Goal: Transaction & Acquisition: Book appointment/travel/reservation

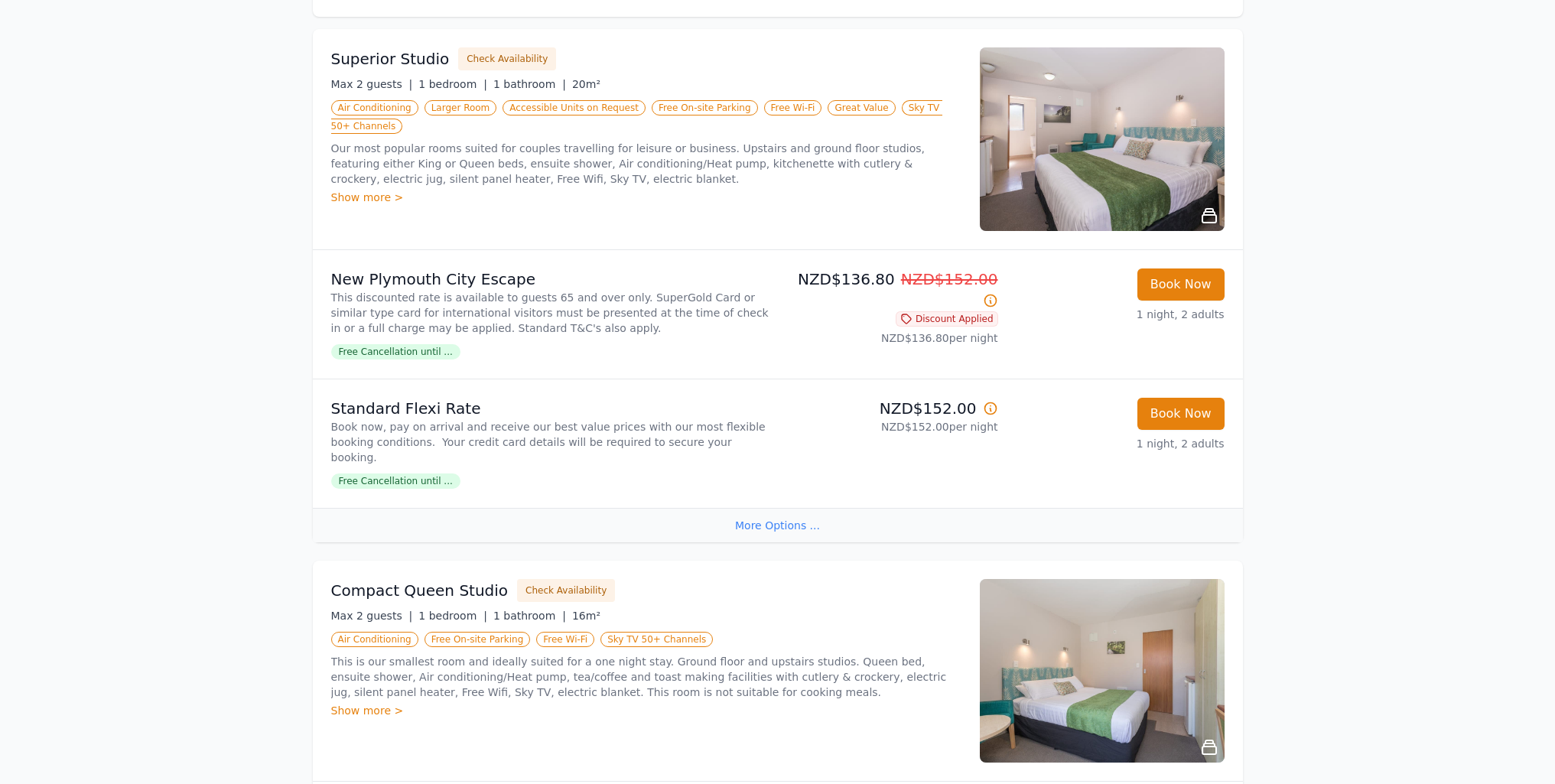
scroll to position [305, 0]
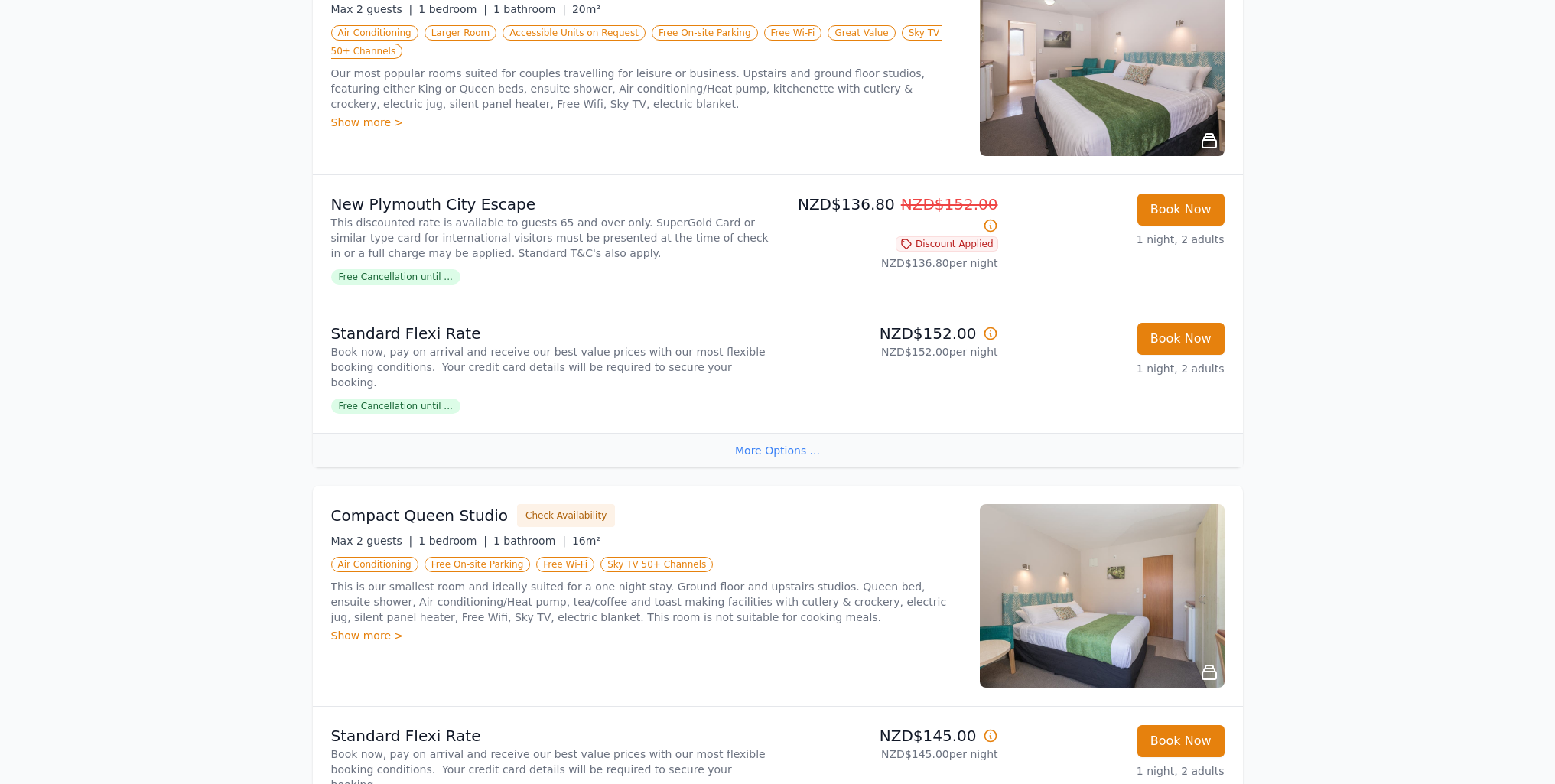
click at [769, 434] on div "More Options ..." at bounding box center [778, 450] width 930 height 34
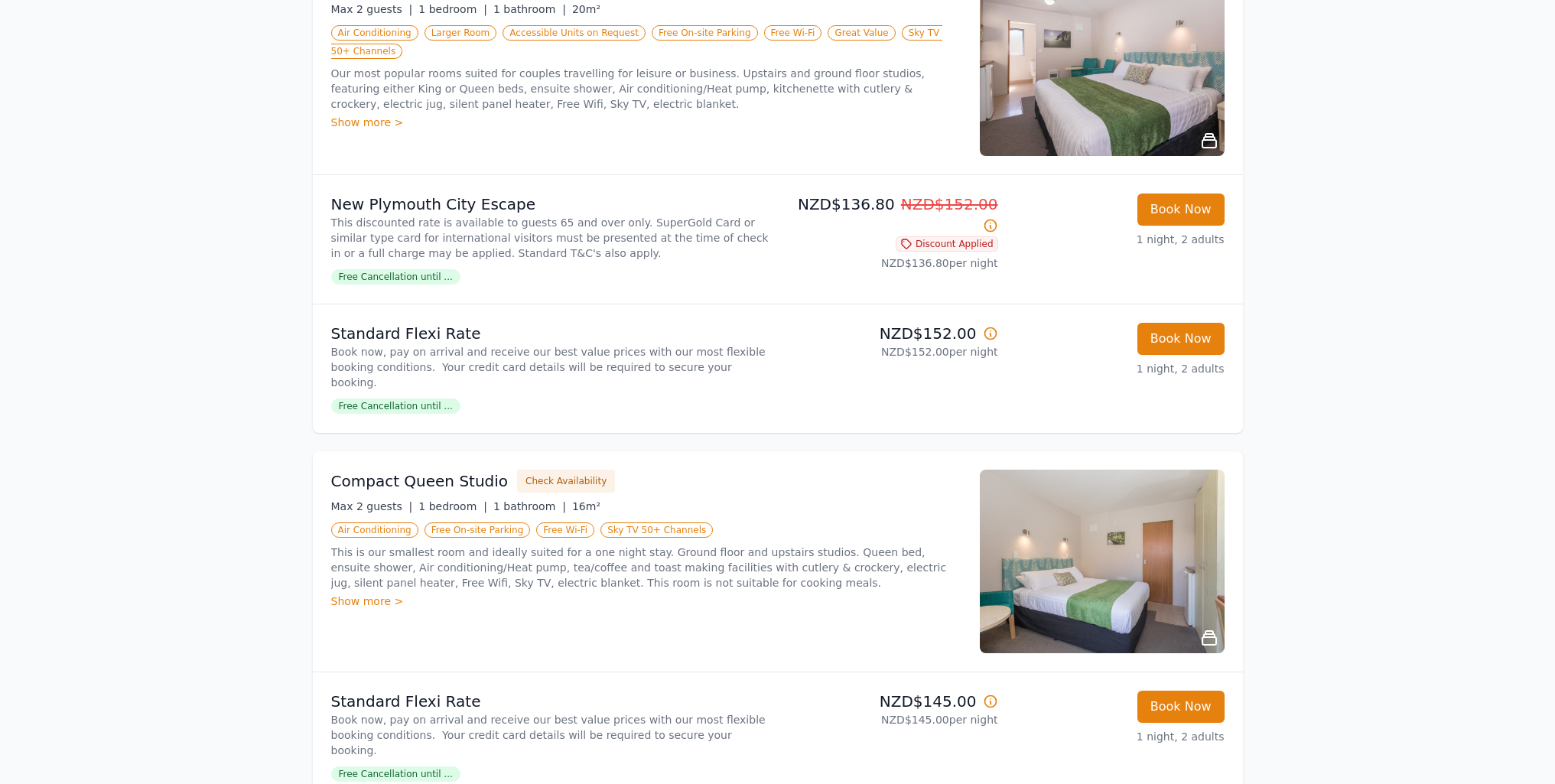
scroll to position [0, 0]
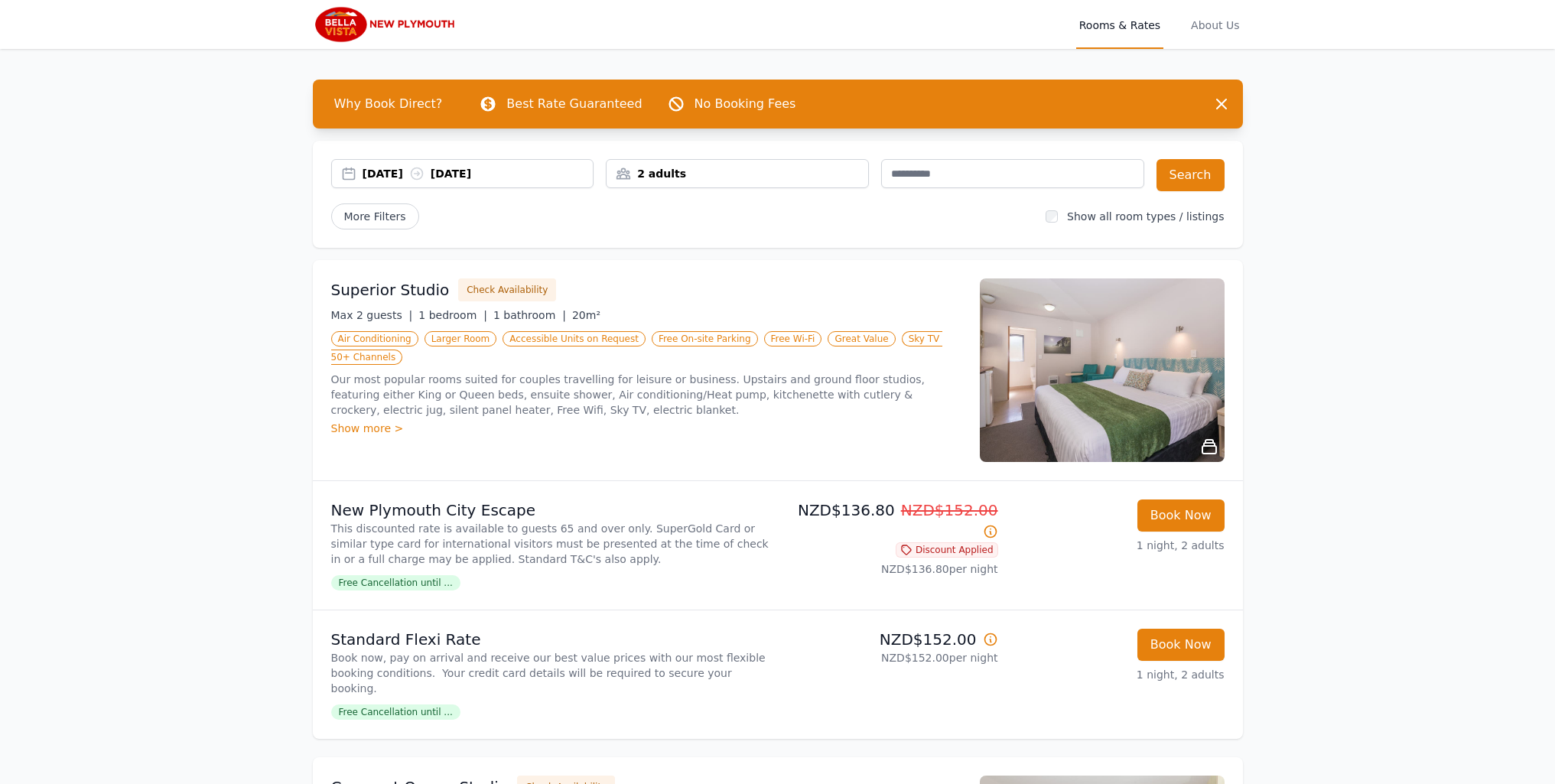
click at [395, 584] on span "Free Cancellation until ..." at bounding box center [395, 583] width 130 height 15
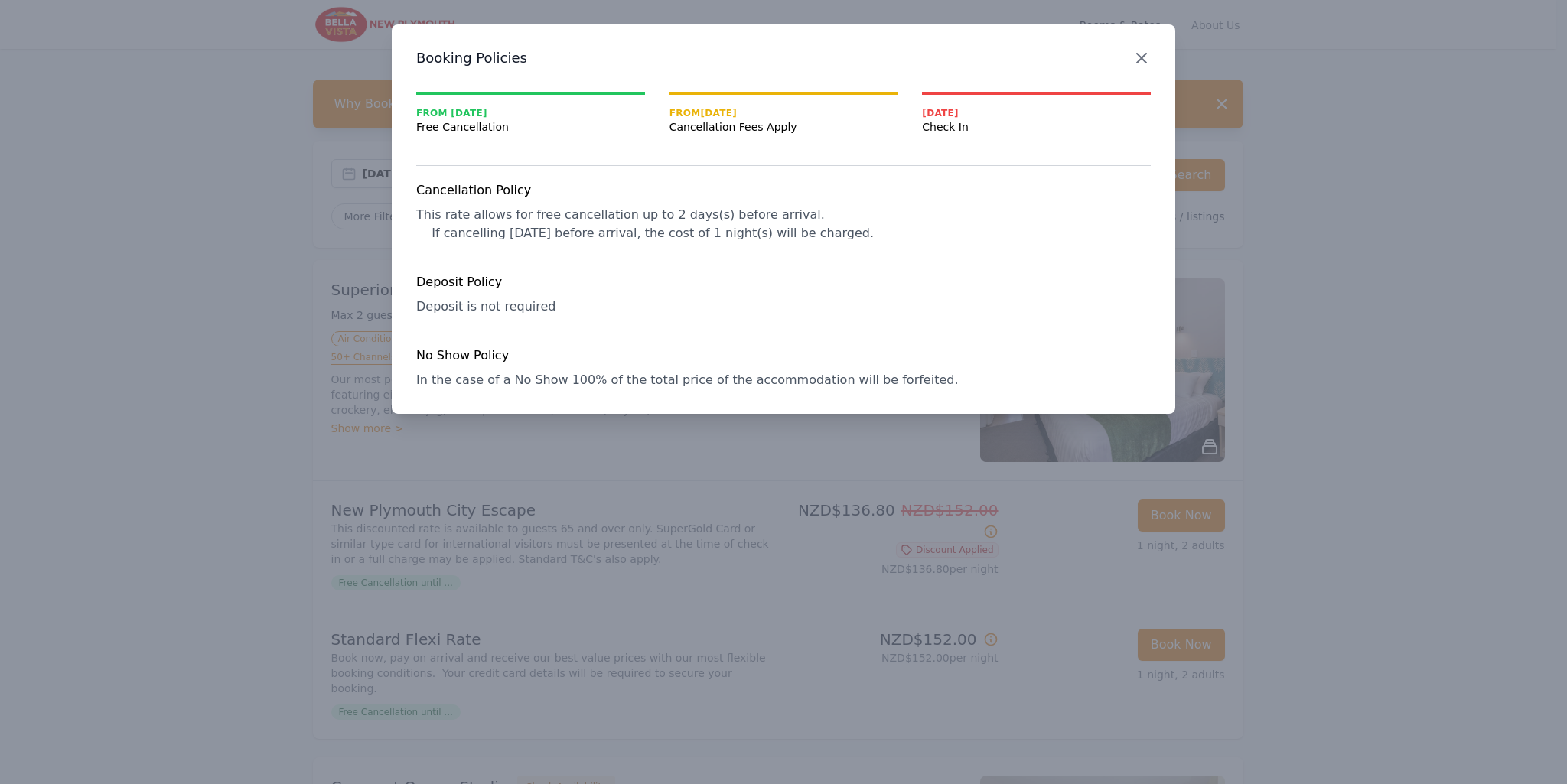
click at [1137, 64] on icon "button" at bounding box center [1141, 58] width 18 height 18
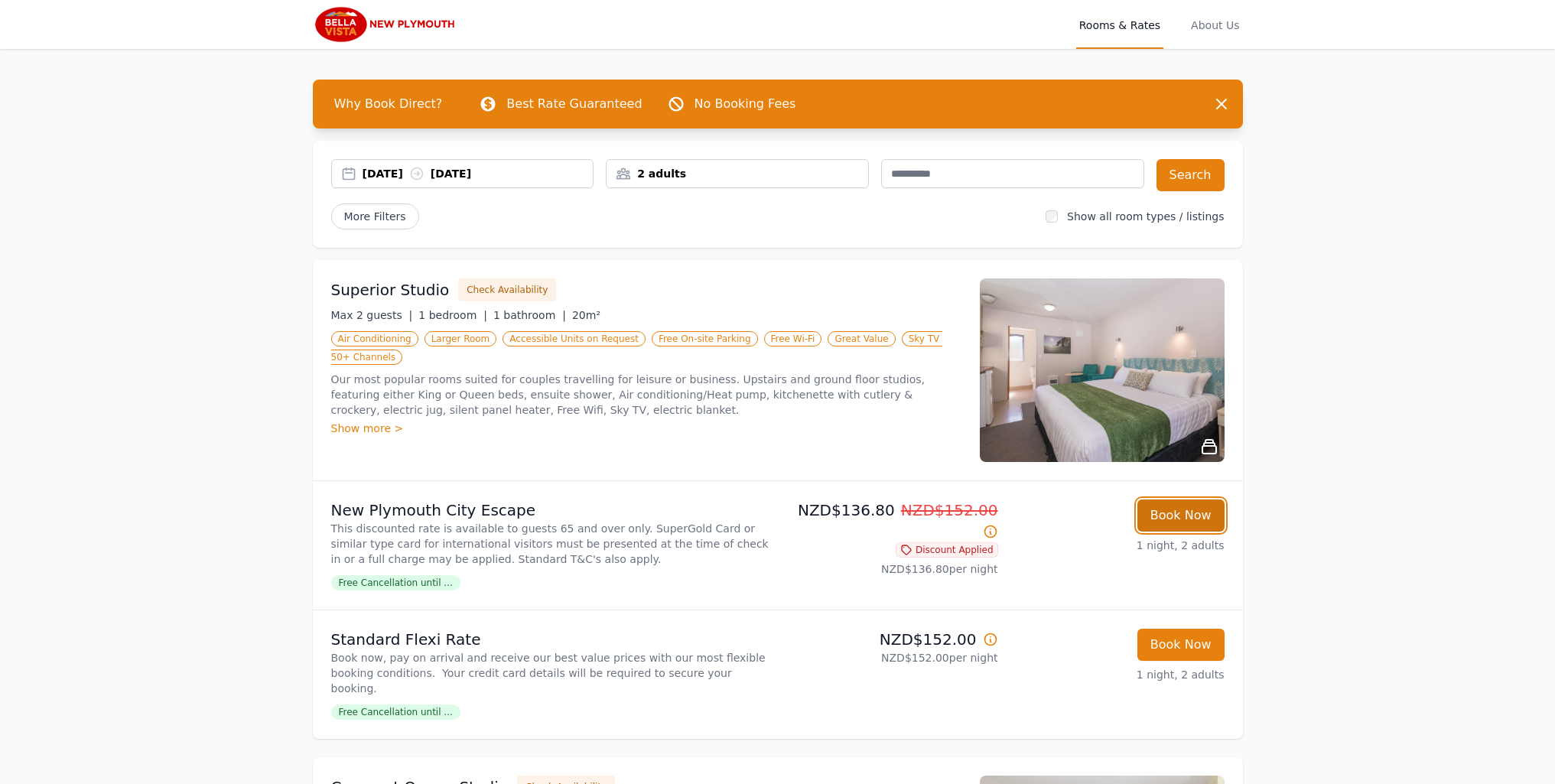
click at [1197, 511] on button "Book Now" at bounding box center [1180, 515] width 87 height 32
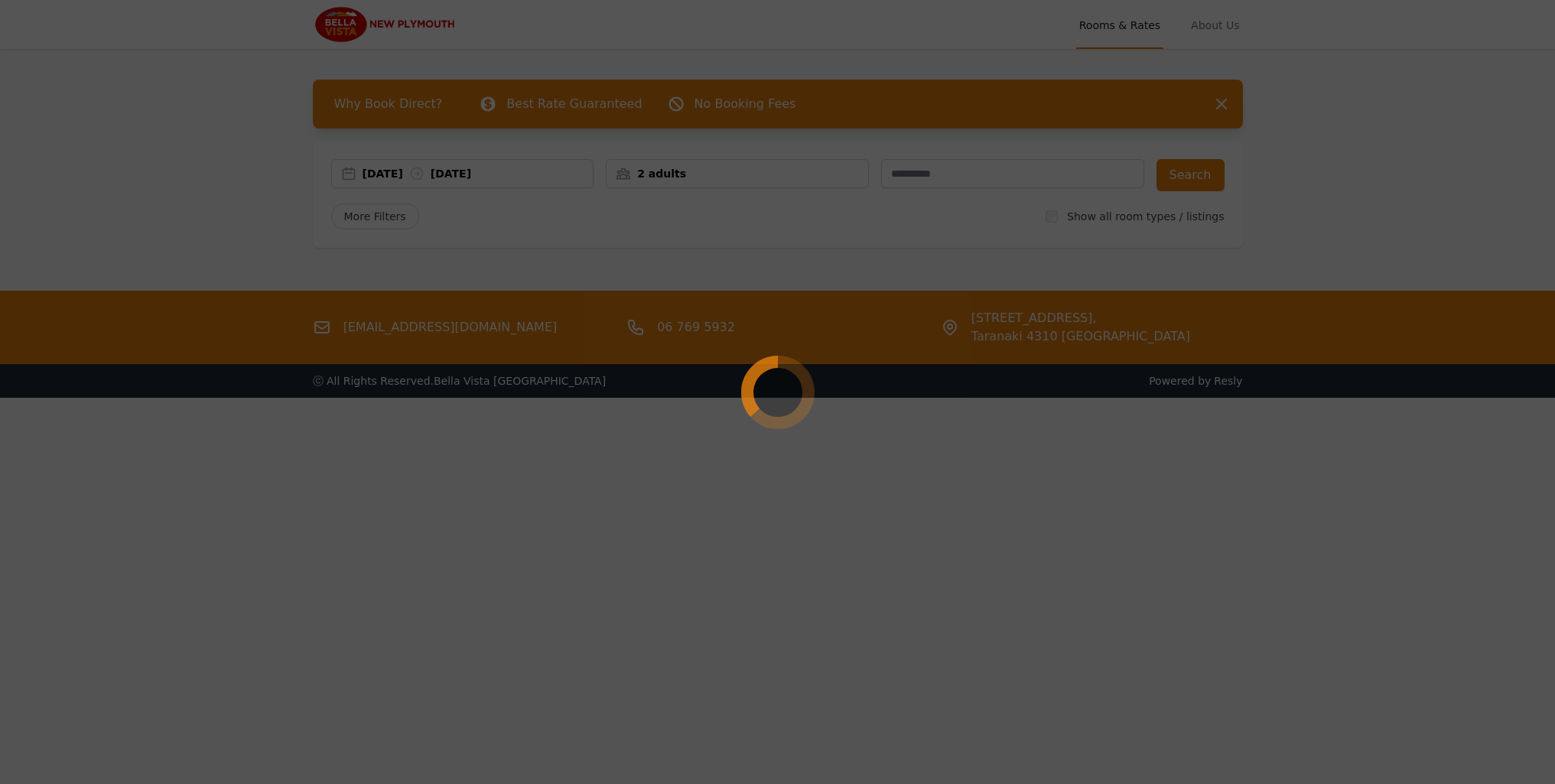
select select "**"
